Goal: Information Seeking & Learning: Learn about a topic

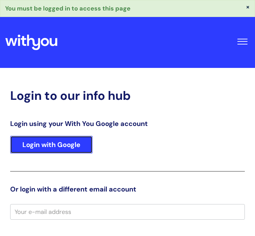
click at [47, 145] on link "Login with Google" at bounding box center [51, 145] width 82 height 18
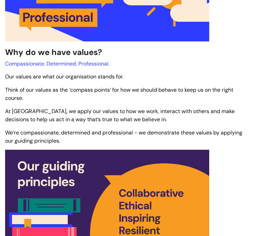
scroll to position [228, 0]
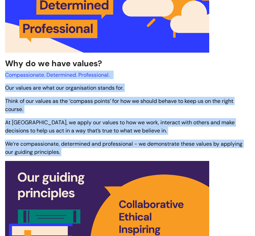
drag, startPoint x: 6, startPoint y: 77, endPoint x: 70, endPoint y: 157, distance: 102.3
copy div "Compassionate. Determined. Professional. Our values are what our organisation s…"
